Goal: Task Accomplishment & Management: Complete application form

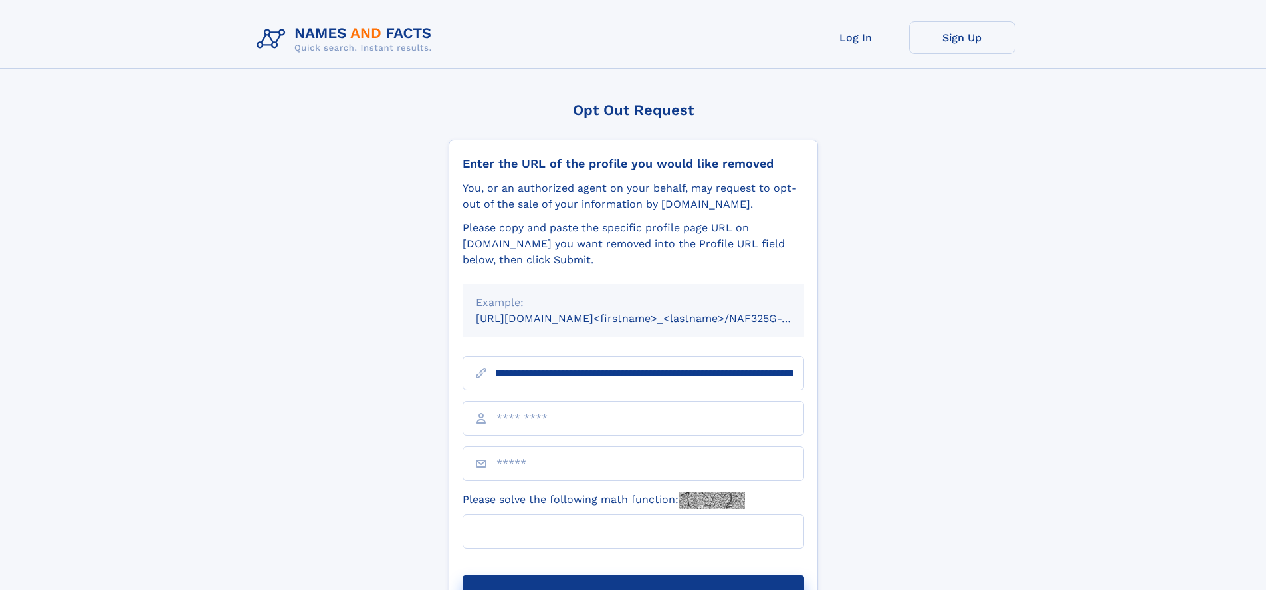
scroll to position [0, 134]
type input "**********"
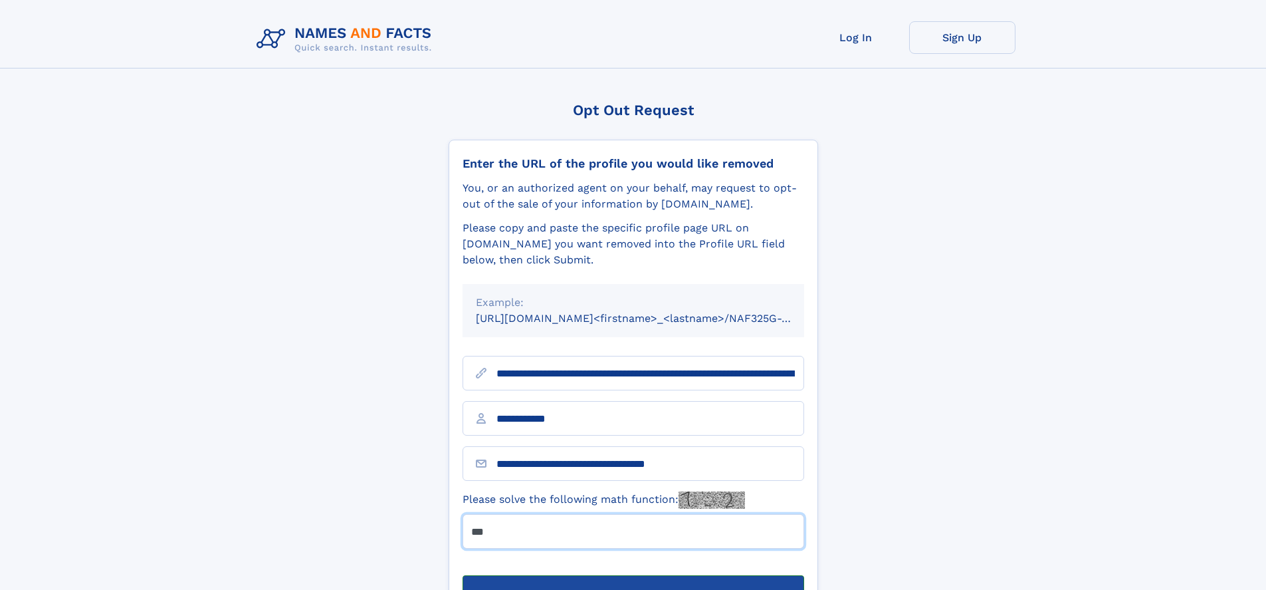
type input "***"
click at [633, 575] on button "Submit Opt Out Request" at bounding box center [634, 596] width 342 height 43
